Goal: Use online tool/utility: Utilize a website feature to perform a specific function

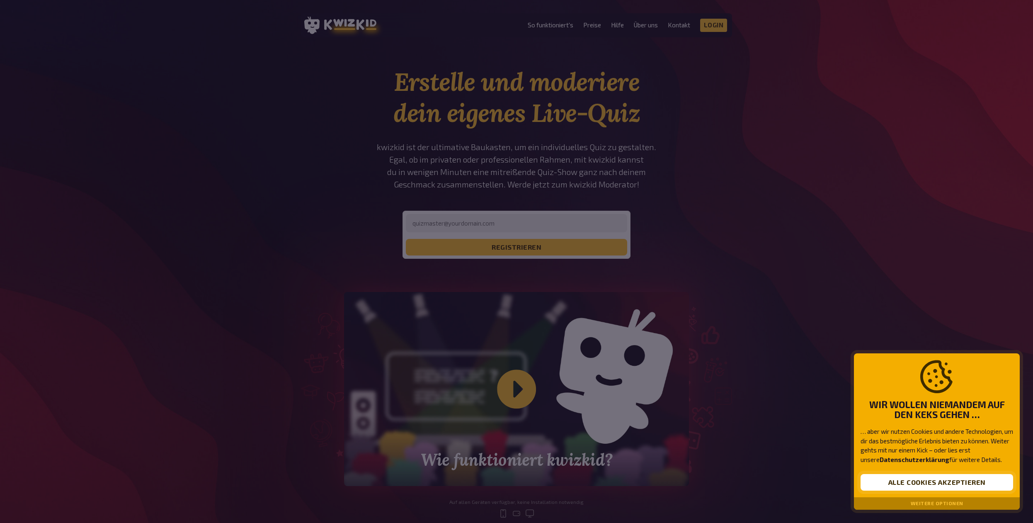
click at [916, 480] on button "Alle Cookies akzeptieren" at bounding box center [936, 482] width 152 height 17
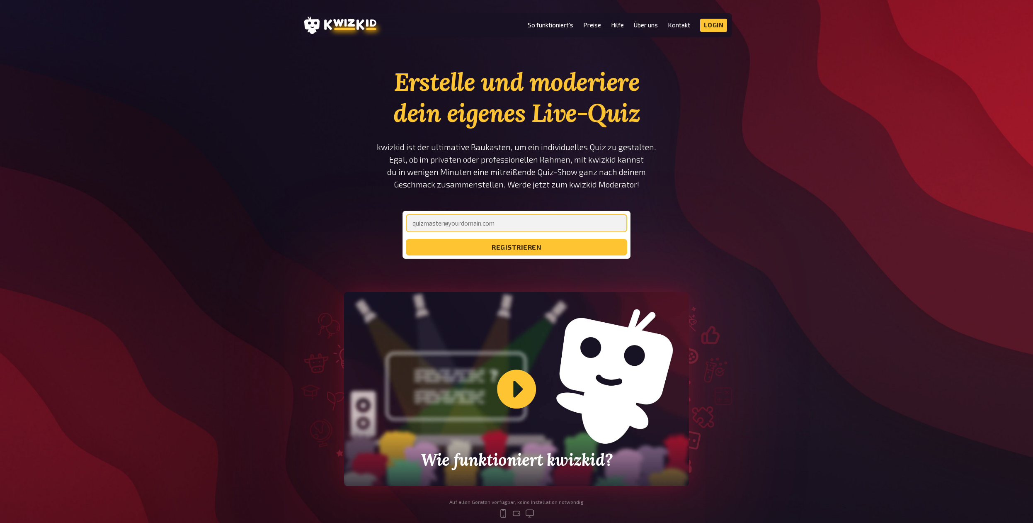
click at [451, 221] on input "email" at bounding box center [516, 223] width 221 height 18
click at [713, 26] on link "Login" at bounding box center [713, 25] width 27 height 13
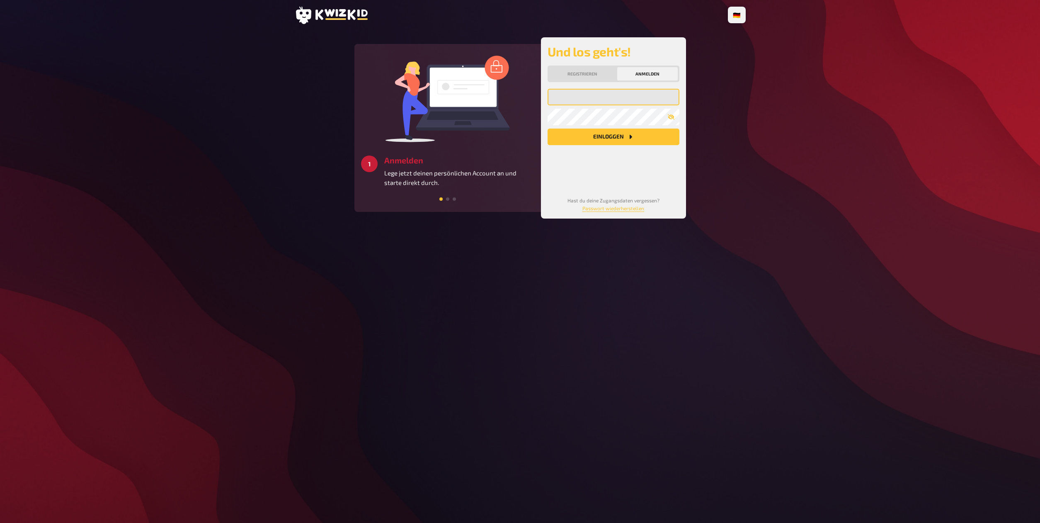
click at [577, 97] on input "email" at bounding box center [613, 97] width 132 height 17
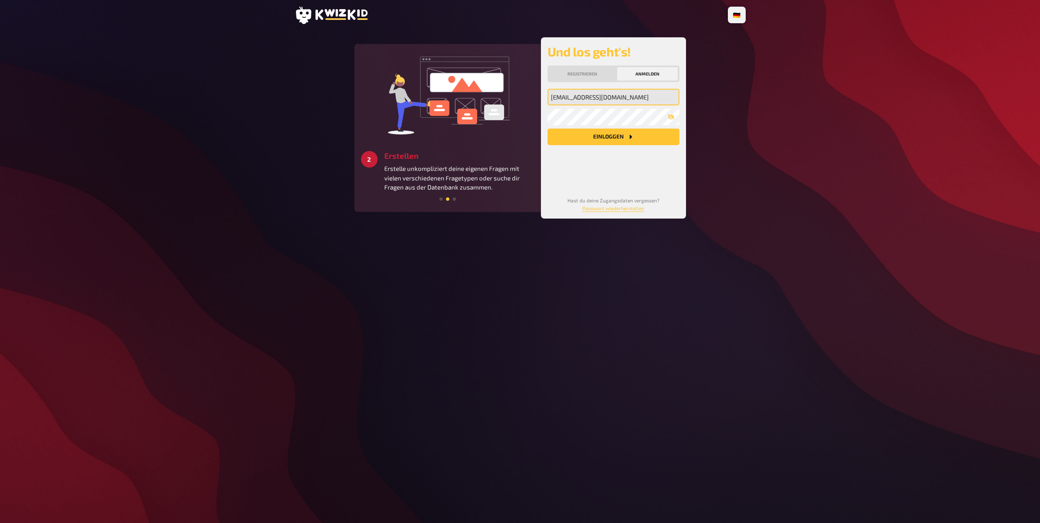
type input "dschlapbach@sunrise.ch"
click at [606, 138] on button "Einloggen" at bounding box center [613, 136] width 132 height 17
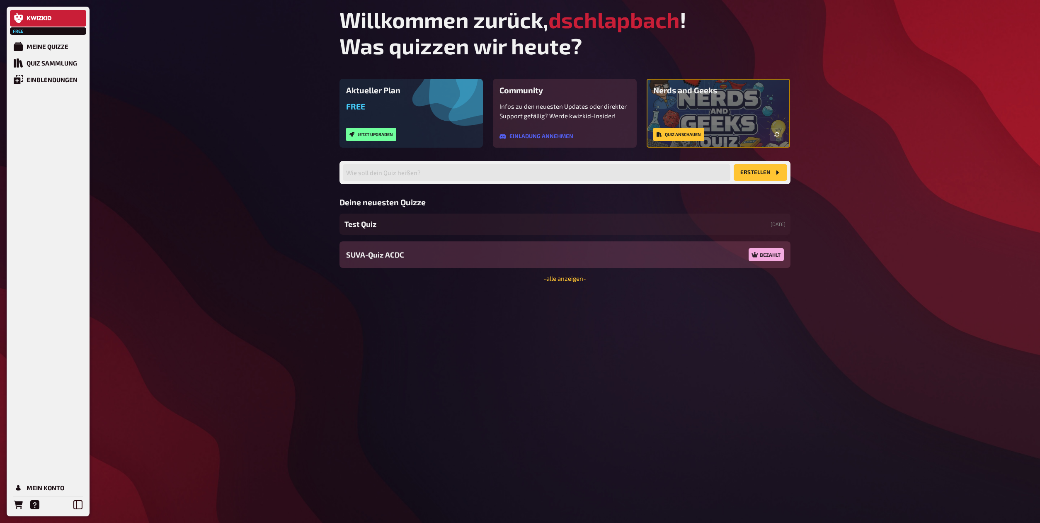
click at [372, 254] on span "SUVA-Quiz ACDC" at bounding box center [375, 254] width 58 height 11
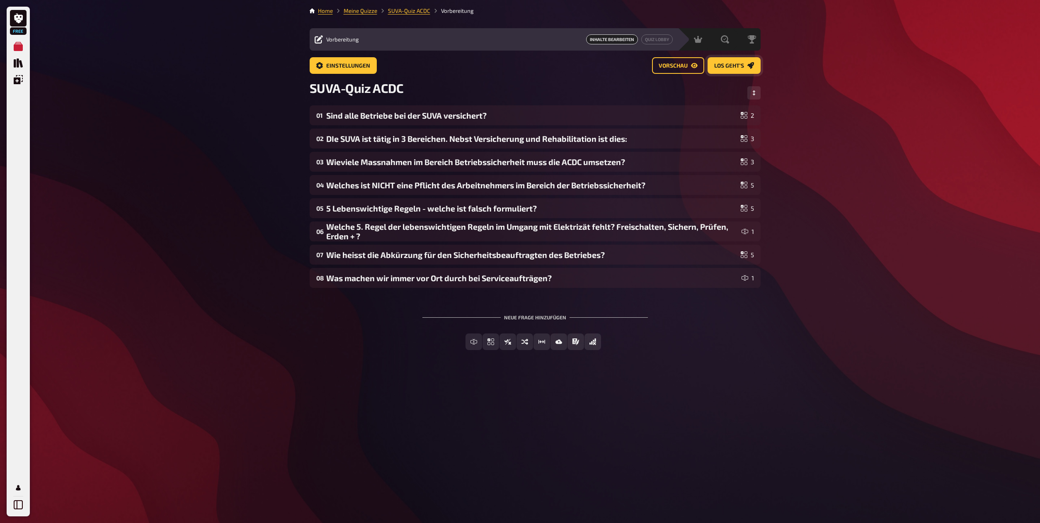
click at [722, 67] on span "Los geht's" at bounding box center [729, 66] width 30 height 6
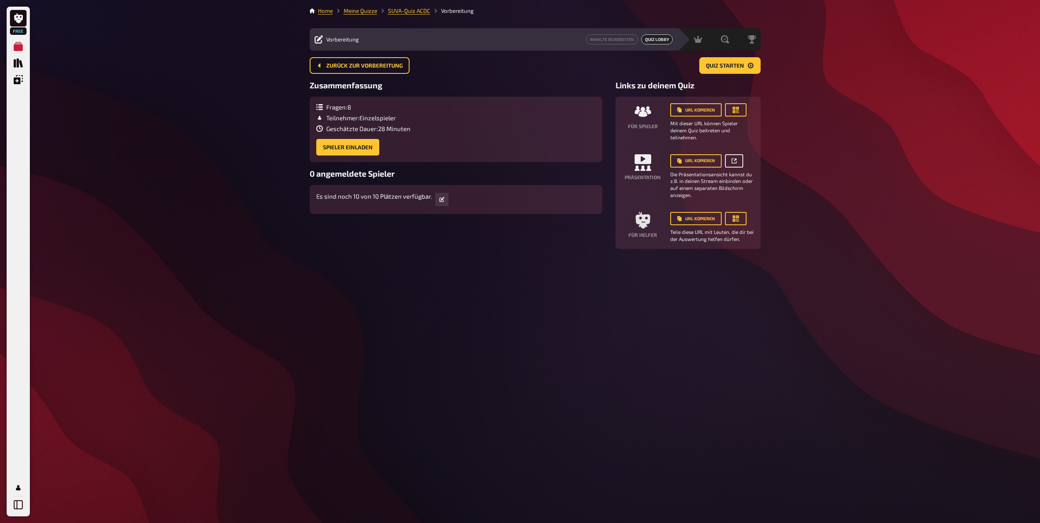
click at [733, 161] on icon at bounding box center [733, 160] width 5 height 5
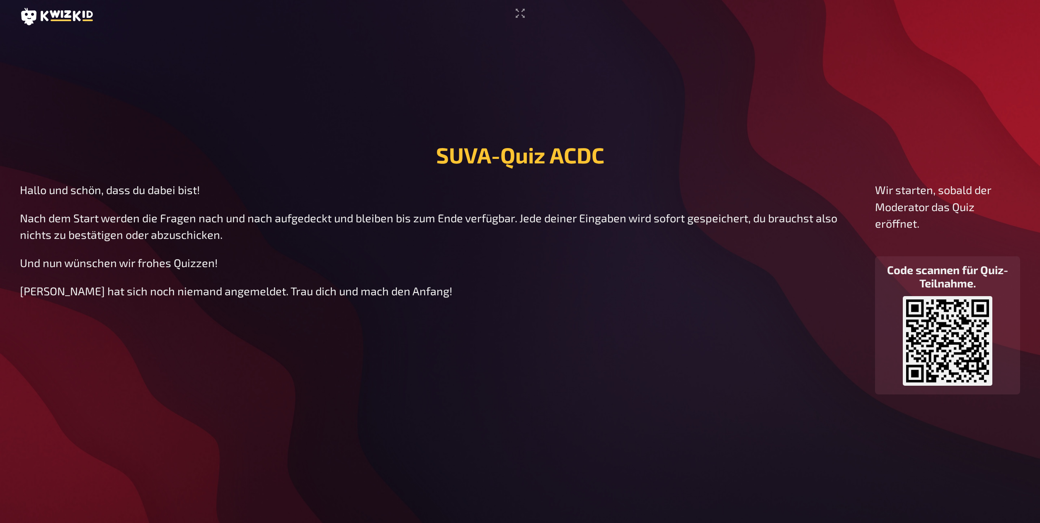
click at [322, 79] on main "SUVA-Quiz ACDC Hallo und schön, dass du dabei bist! Nach dem Start werden die F…" at bounding box center [520, 267] width 1000 height 469
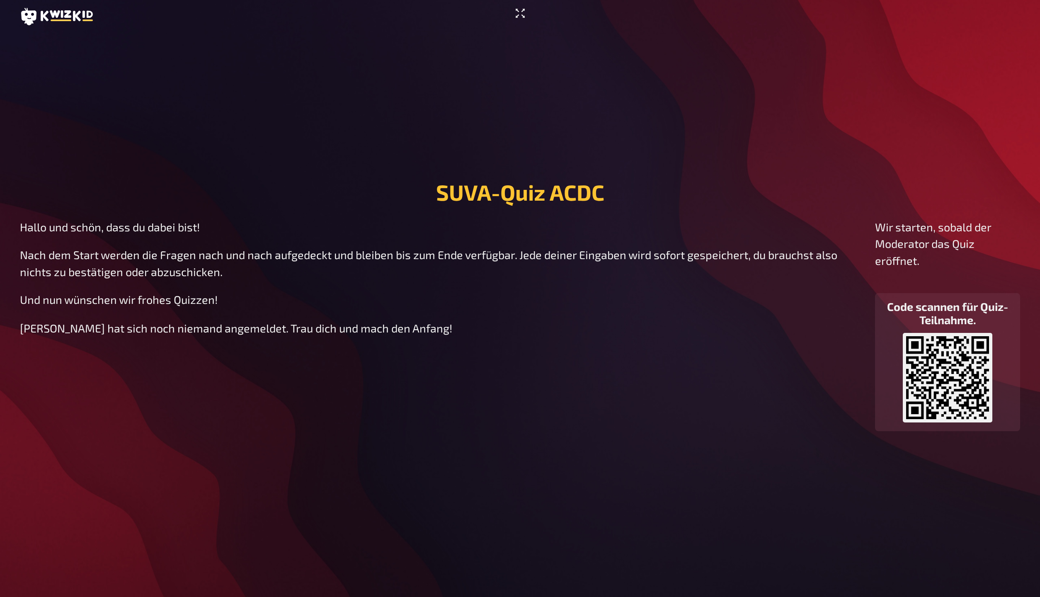
click at [519, 13] on icon "Vollbildmodus aktivieren" at bounding box center [519, 13] width 13 height 13
click at [239, 97] on main "SUVA-Quiz ACDC Hallo und schön, dass du dabei bist! Nach dem Start werden die F…" at bounding box center [520, 305] width 1000 height 544
click at [98, 124] on main "SUVA-Quiz ACDC Hallo und schön, dass du dabei bist! Nach dem Start werden die F…" at bounding box center [520, 305] width 1000 height 544
click at [521, 8] on icon "Vollbildmodus aktivieren" at bounding box center [519, 13] width 13 height 13
click at [528, 15] on button "Vollbildmodus aktivieren" at bounding box center [520, 13] width 17 height 13
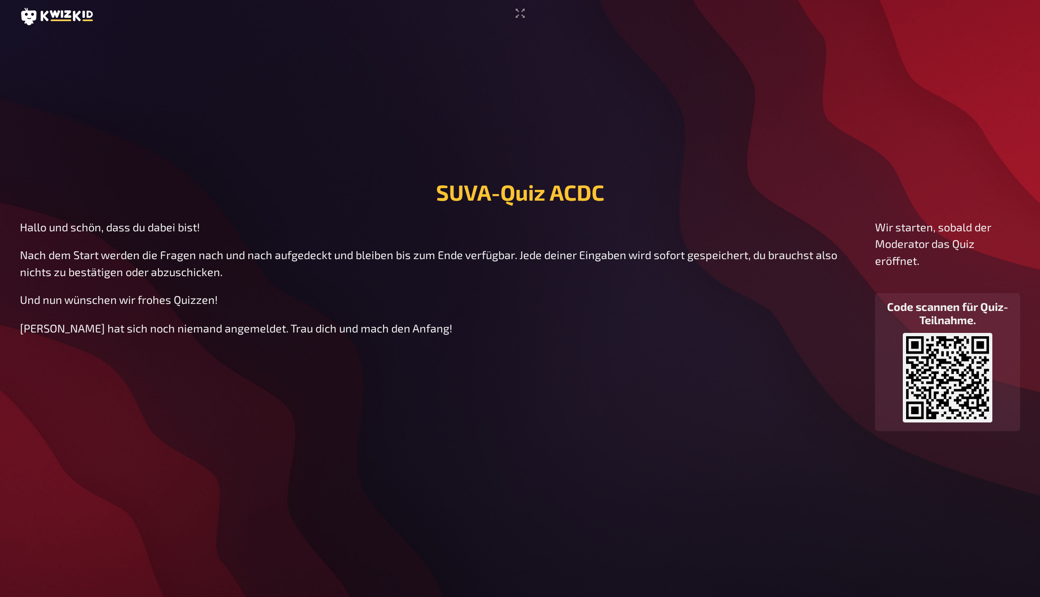
click at [672, 216] on main "SUVA-Quiz ACDC Hallo und schön, dass du dabei bist! Nach dem Start werden die F…" at bounding box center [520, 305] width 1000 height 544
click at [351, 136] on main "SUVA-Quiz ACDC Hallo und schön, dass du dabei bist! Nach dem Start werden die F…" at bounding box center [520, 305] width 1000 height 544
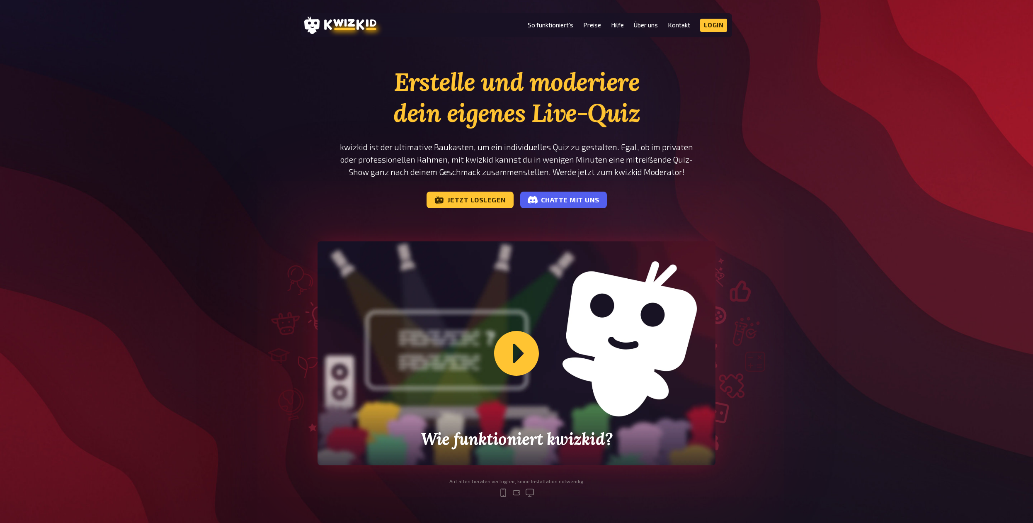
drag, startPoint x: 726, startPoint y: 12, endPoint x: 723, endPoint y: 22, distance: 9.7
click at [721, 26] on link "Login" at bounding box center [713, 25] width 27 height 13
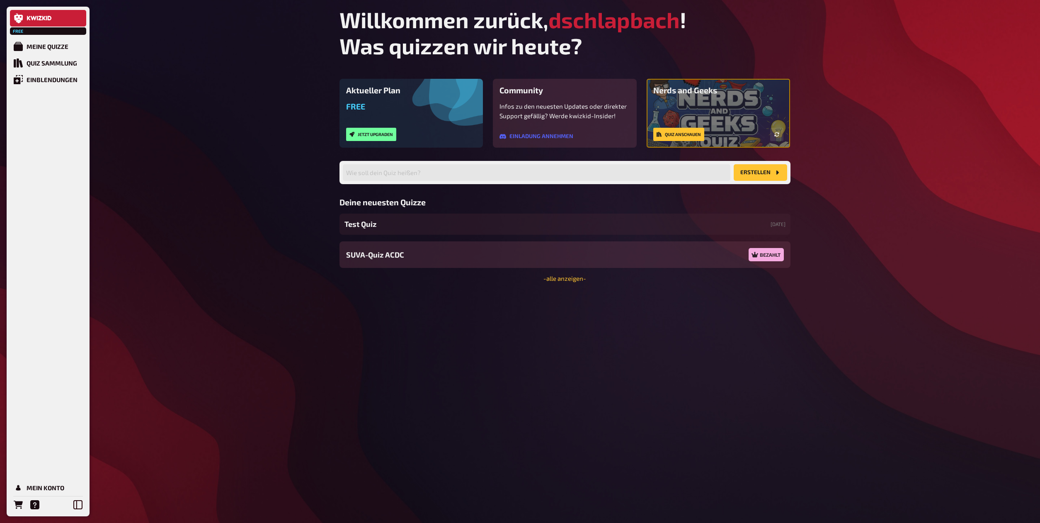
click at [627, 358] on div "Willkommen zurück, dschlapbach ! Was quizzen wir heute? Aktueller Plan Free Jet…" at bounding box center [565, 261] width 464 height 523
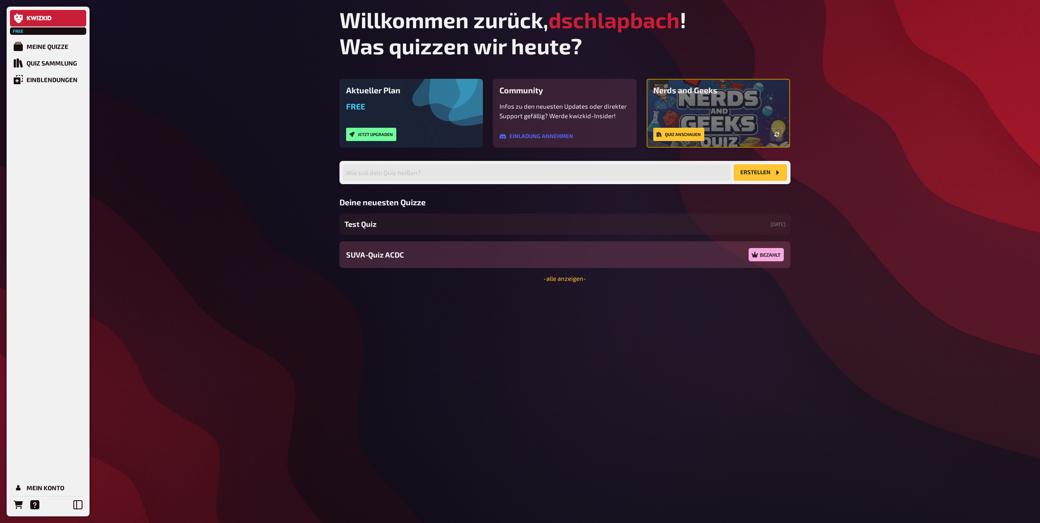
click at [544, 263] on div "SUVA-Quiz ACDC Bezahlt" at bounding box center [564, 254] width 451 height 27
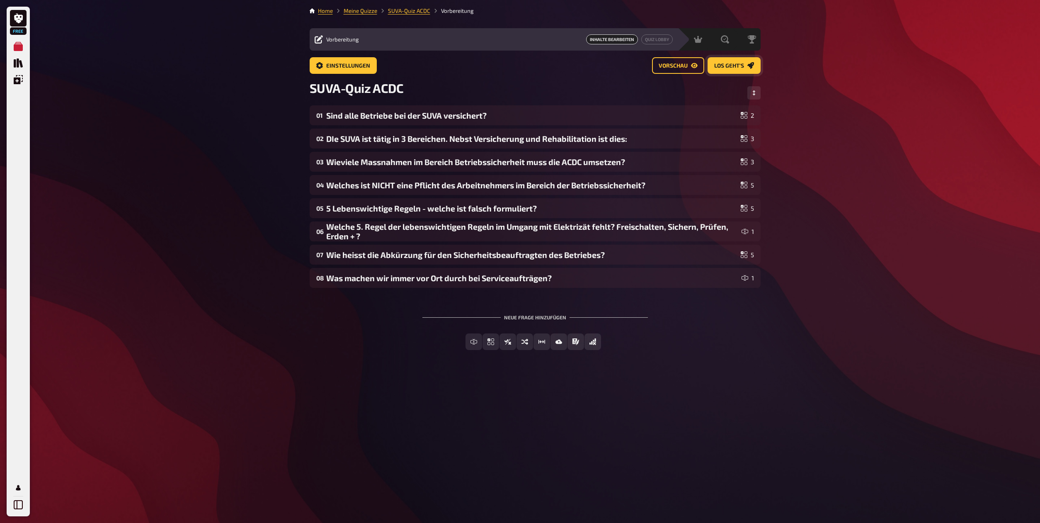
drag, startPoint x: 729, startPoint y: 67, endPoint x: 734, endPoint y: 77, distance: 11.9
click at [729, 66] on span "Los geht's" at bounding box center [729, 66] width 30 height 6
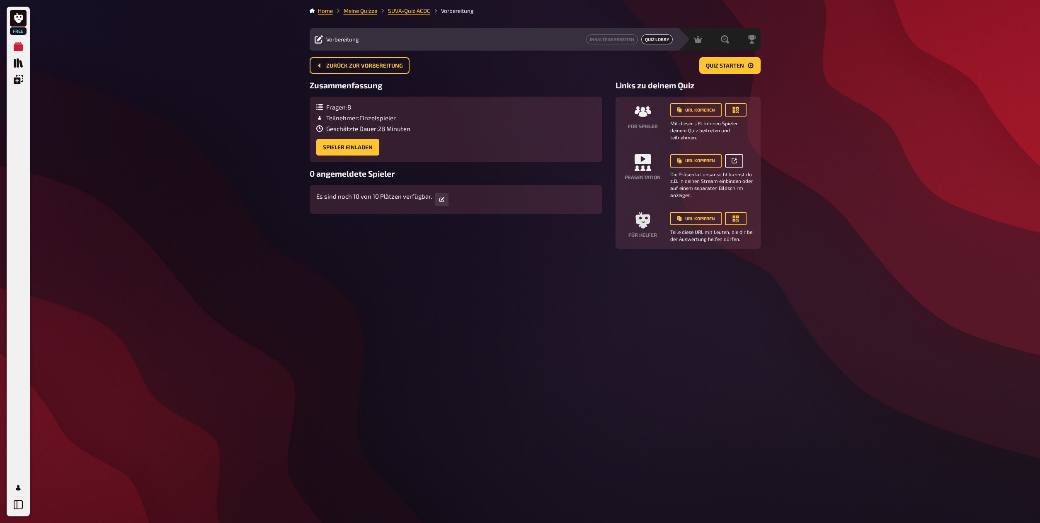
click at [733, 162] on icon at bounding box center [733, 160] width 5 height 5
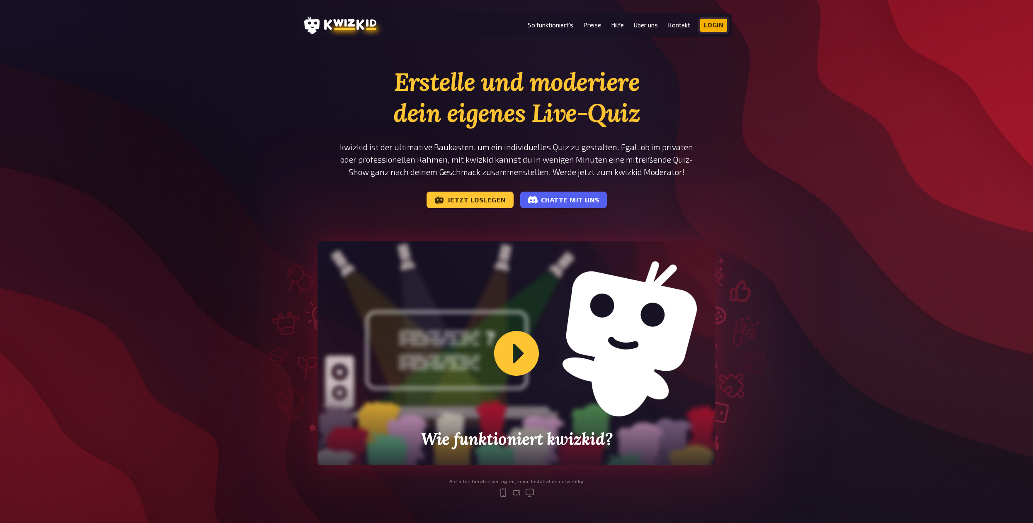
click at [716, 27] on link "Login" at bounding box center [713, 25] width 27 height 13
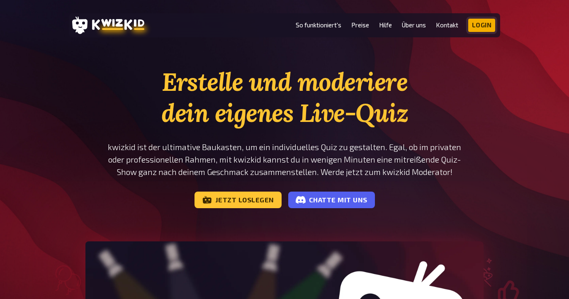
click at [485, 26] on link "Login" at bounding box center [481, 25] width 27 height 13
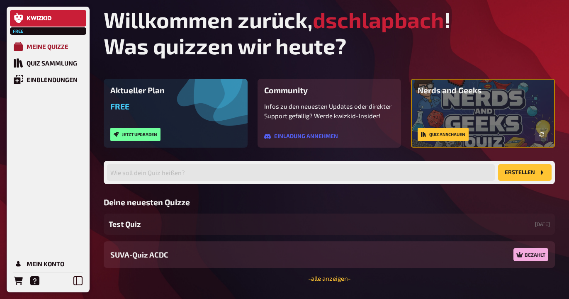
click at [44, 45] on div "Meine Quizze" at bounding box center [48, 46] width 42 height 7
